Goal: Transaction & Acquisition: Purchase product/service

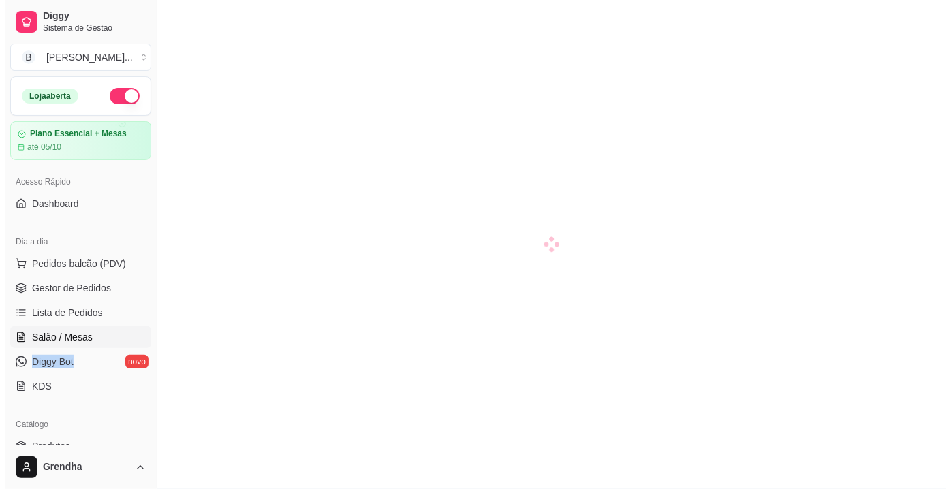
scroll to position [245, 0]
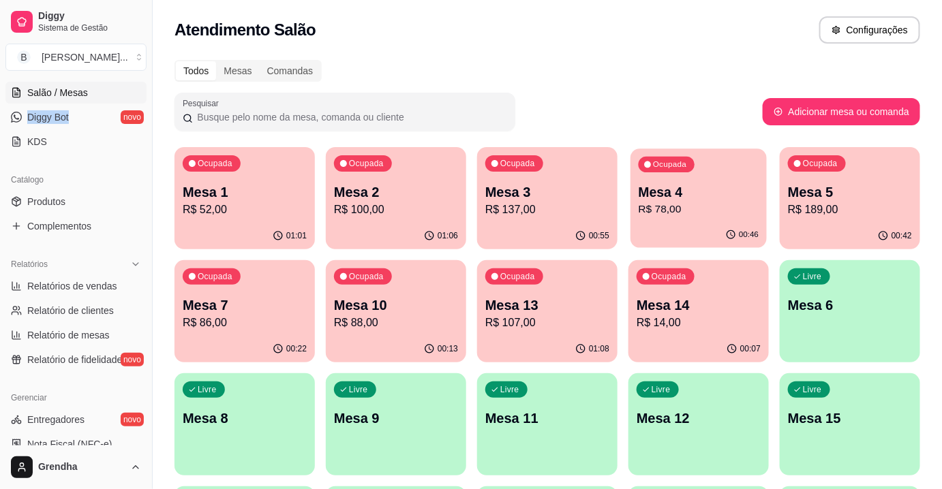
click at [677, 209] on p "R$ 78,00" at bounding box center [698, 210] width 121 height 16
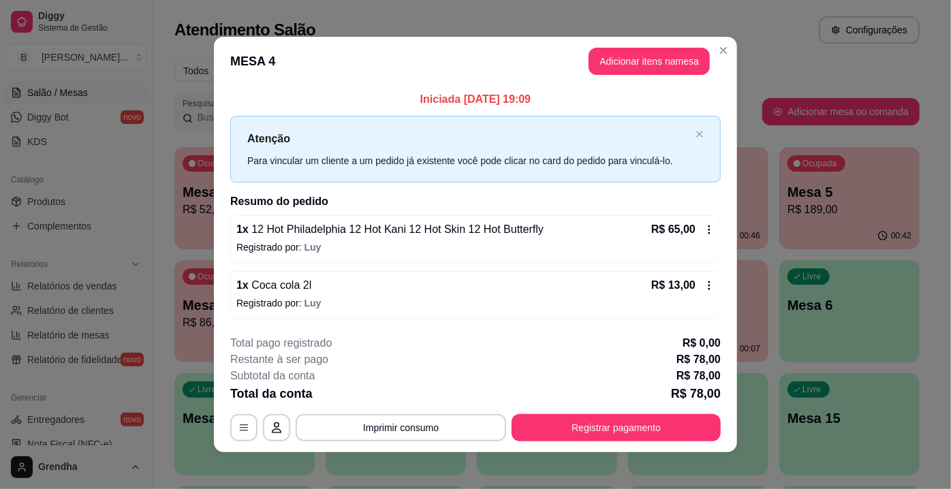
click at [413, 286] on div "1 x Coca cola 2l R$ 13,00" at bounding box center [475, 285] width 478 height 16
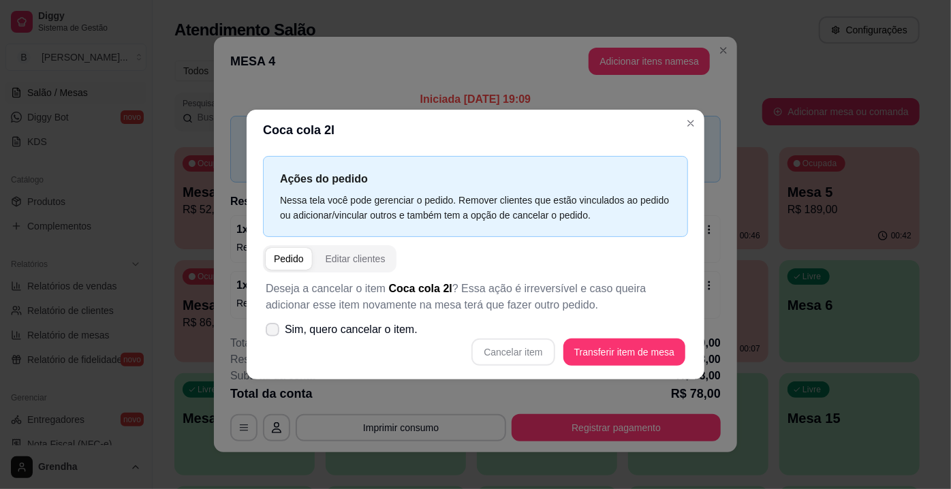
drag, startPoint x: 268, startPoint y: 354, endPoint x: 281, endPoint y: 330, distance: 27.1
click at [281, 330] on div "Deseja a cancelar o item Coca cola 2l ? Essa ação é irreversível e caso queira …" at bounding box center [475, 324] width 425 height 102
click at [281, 330] on label "Sim, quero cancelar o item." at bounding box center [341, 329] width 163 height 27
click at [274, 333] on input "Sim, quero cancelar o item." at bounding box center [269, 337] width 9 height 9
checkbox input "true"
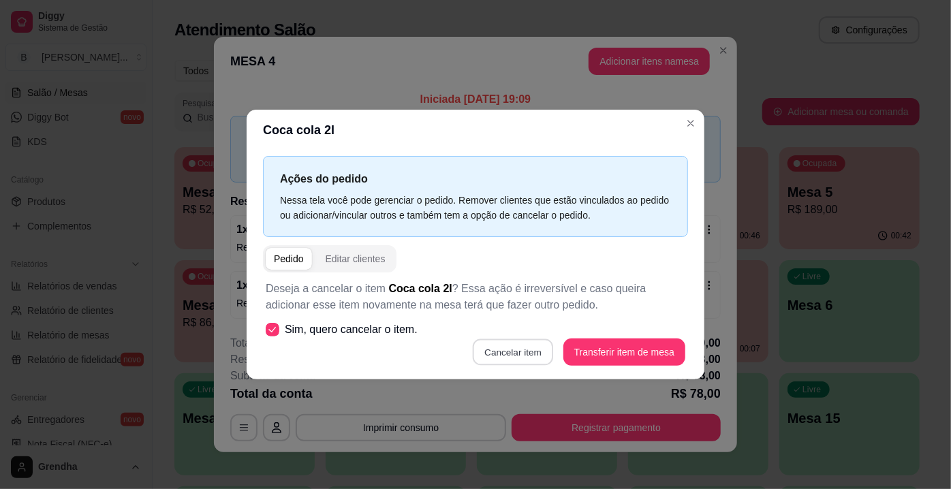
click at [519, 344] on button "Cancelar item" at bounding box center [513, 352] width 81 height 27
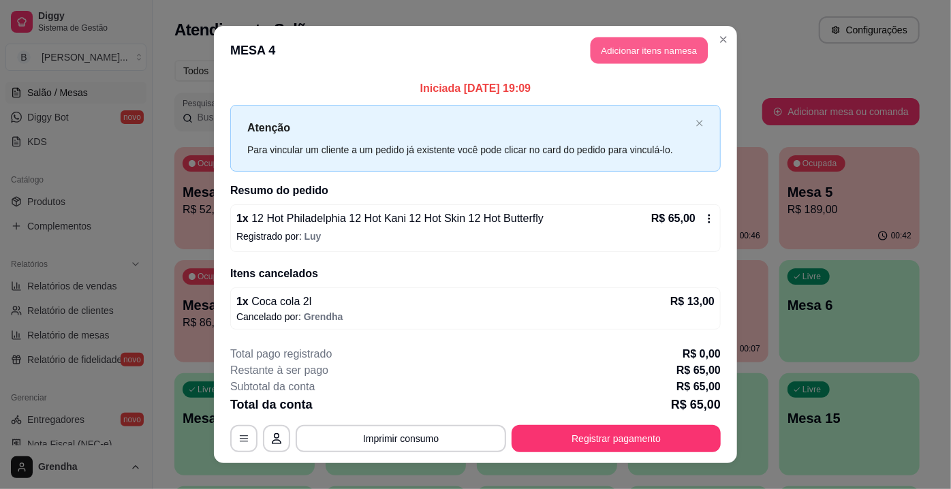
click at [638, 54] on button "Adicionar itens na mesa" at bounding box center [649, 50] width 117 height 27
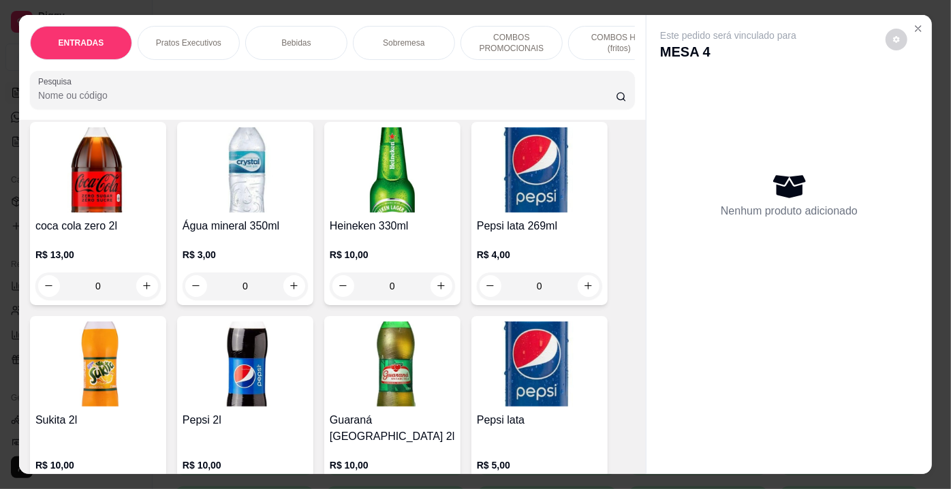
scroll to position [2791, 0]
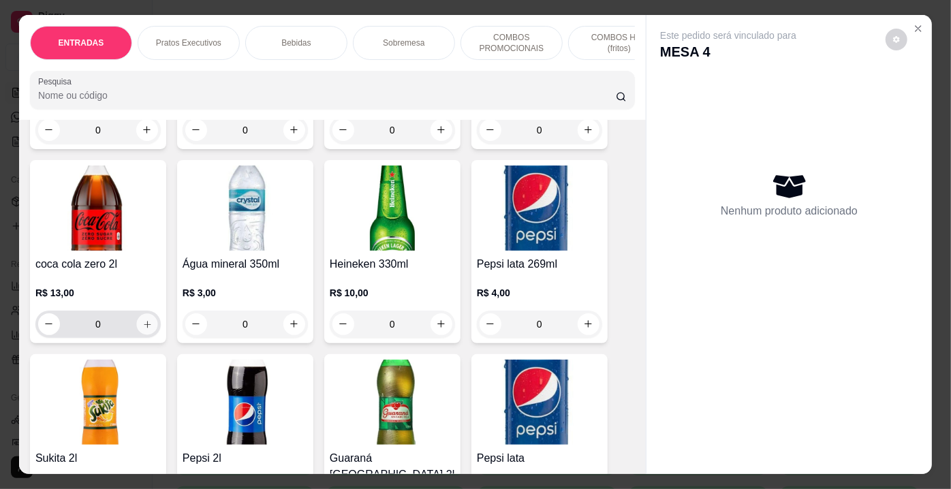
click at [145, 319] on icon "increase-product-quantity" at bounding box center [147, 324] width 10 height 10
type input "1"
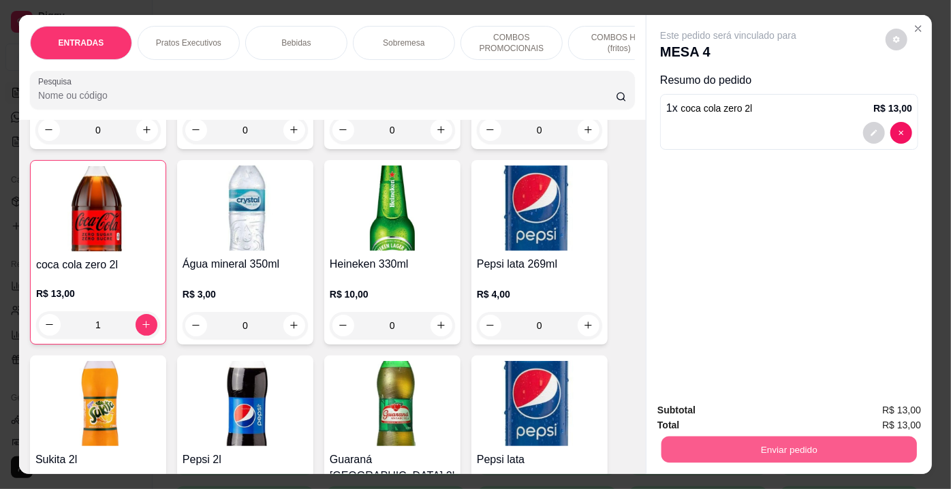
click at [763, 446] on button "Enviar pedido" at bounding box center [790, 450] width 256 height 27
click at [787, 415] on button "Não registrar e enviar pedido" at bounding box center [745, 411] width 138 height 25
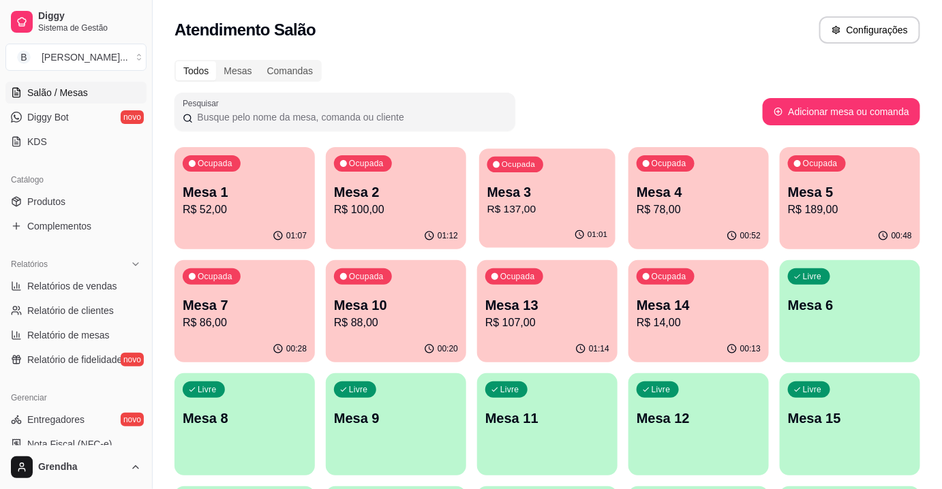
click at [583, 222] on div "01:01" at bounding box center [547, 235] width 136 height 26
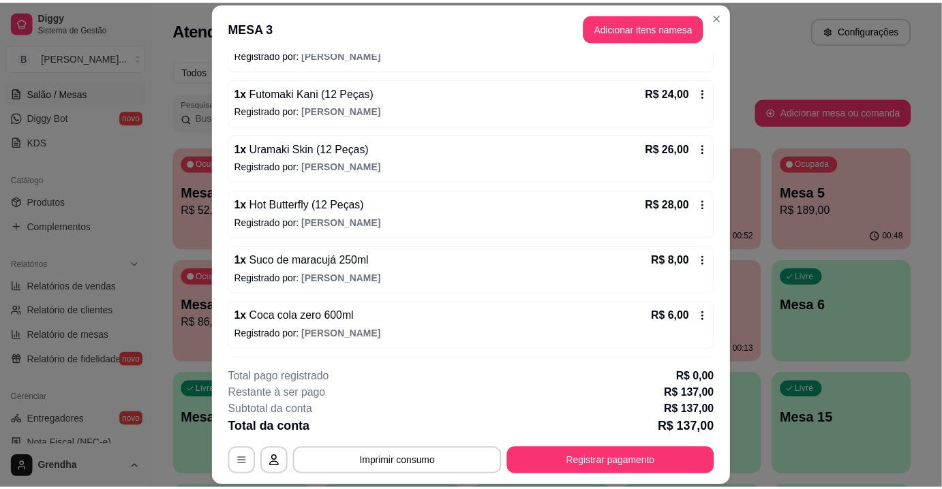
scroll to position [206, 0]
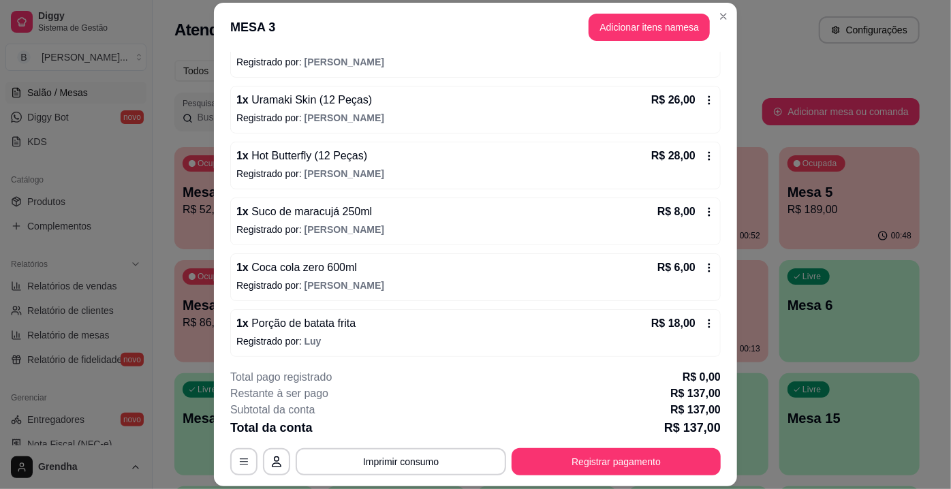
click at [274, 324] on span "Porção de batata frita" at bounding box center [302, 324] width 107 height 12
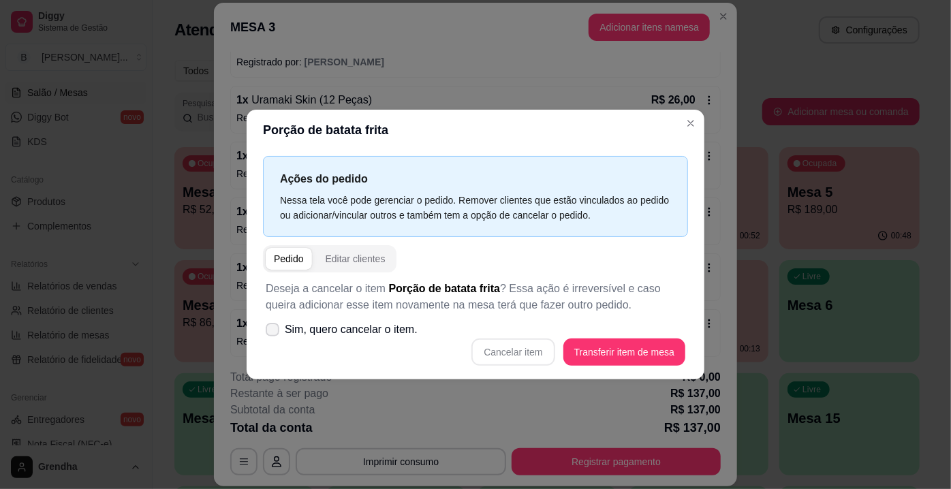
click at [271, 330] on icon at bounding box center [272, 330] width 11 height 8
click at [271, 333] on input "Sim, quero cancelar o item." at bounding box center [269, 337] width 9 height 9
checkbox input "true"
click at [527, 350] on button "Cancelar item" at bounding box center [513, 352] width 81 height 27
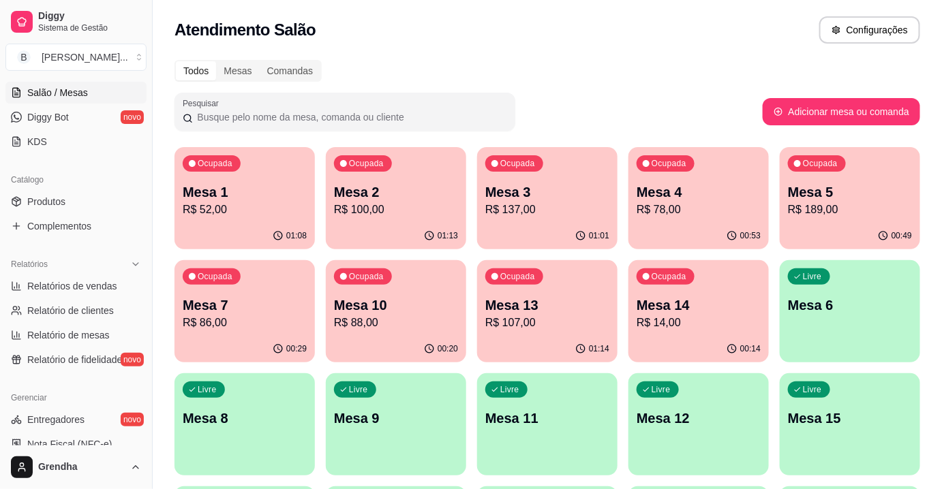
click at [674, 305] on p "Mesa 14" at bounding box center [698, 305] width 124 height 19
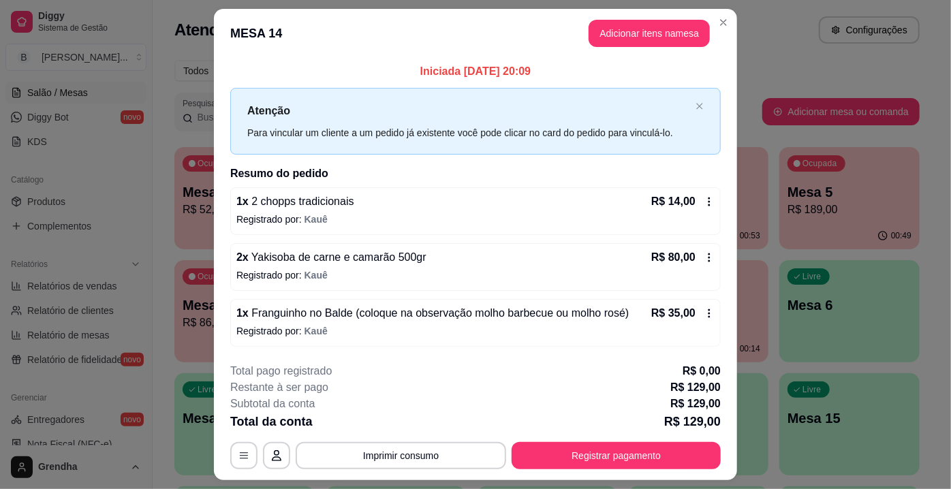
click at [704, 309] on icon at bounding box center [709, 313] width 11 height 11
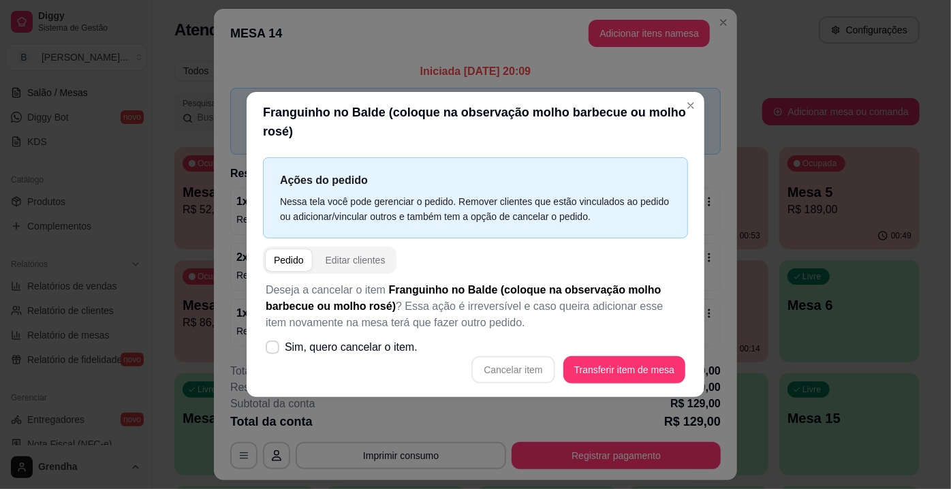
click at [524, 373] on div "Cancelar item Transferir item de mesa" at bounding box center [476, 369] width 420 height 27
click at [281, 345] on label "Sim, quero cancelar o item." at bounding box center [341, 347] width 163 height 27
click at [274, 350] on input "Sim, quero cancelar o item." at bounding box center [269, 354] width 9 height 9
checkbox input "true"
click at [497, 382] on button "Cancelar item" at bounding box center [513, 370] width 81 height 27
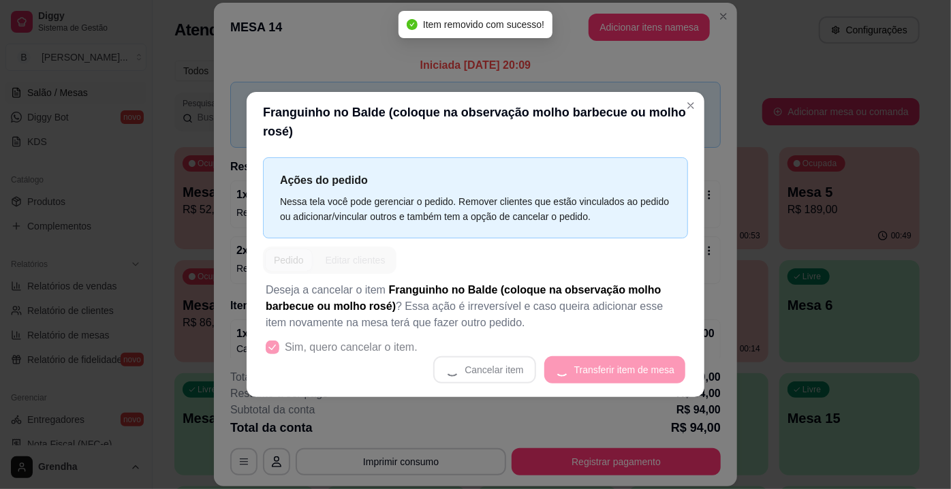
click at [394, 90] on div "Franguinho no Balde (coloque na observação molho barbecue ou molho rosé) Ações …" at bounding box center [475, 244] width 951 height 489
